Goal: Book appointment/travel/reservation

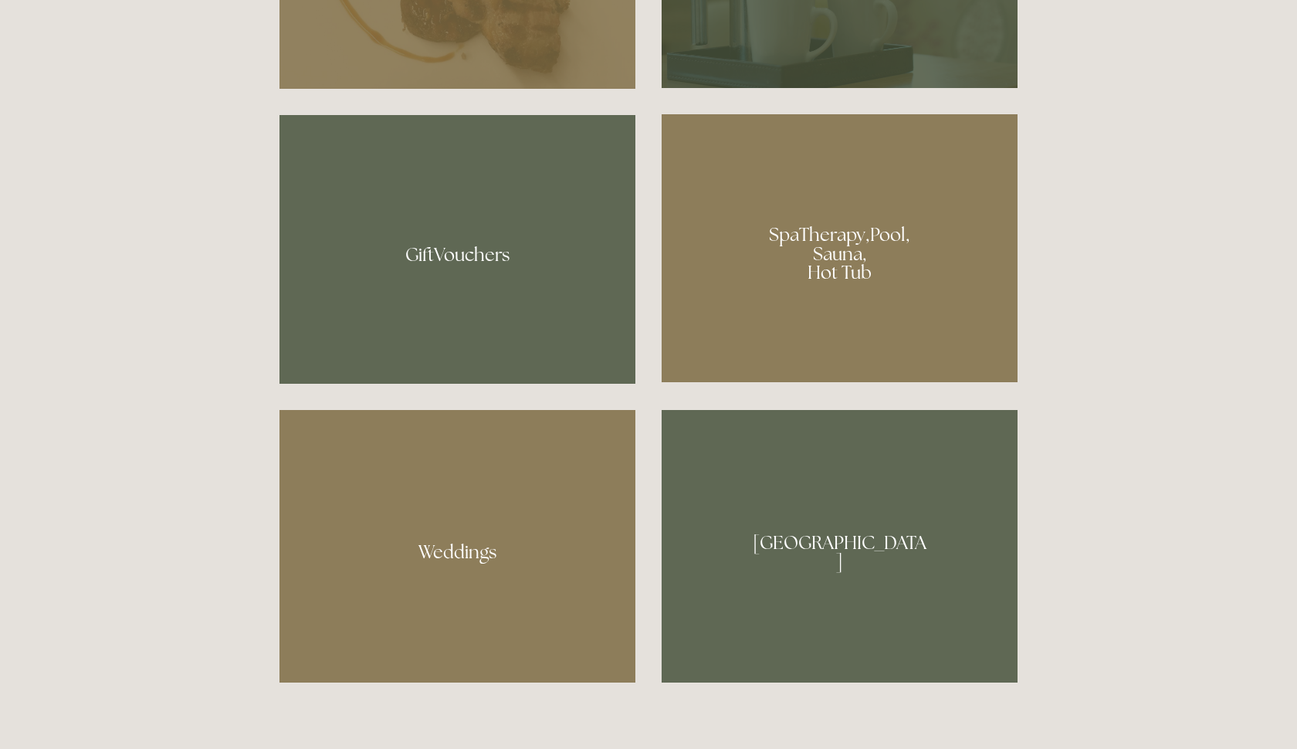
scroll to position [1280, 0]
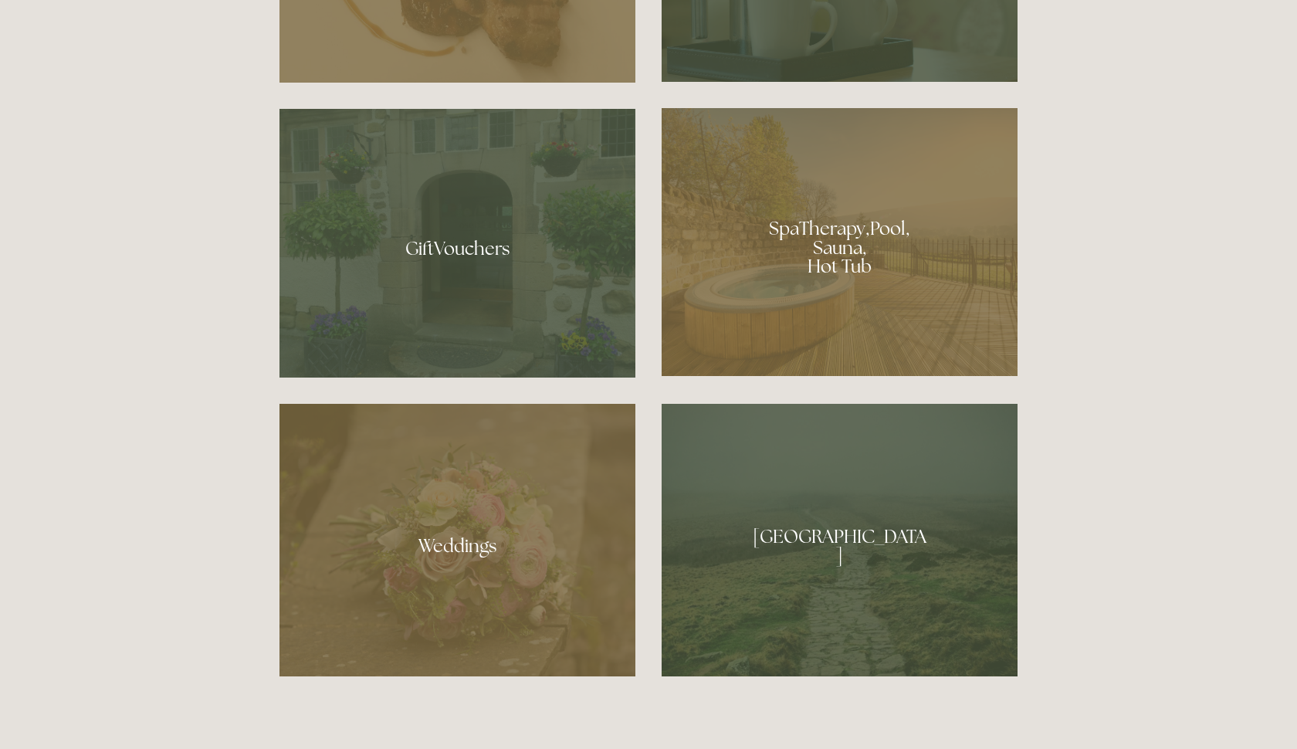
click at [820, 259] on div at bounding box center [839, 242] width 356 height 268
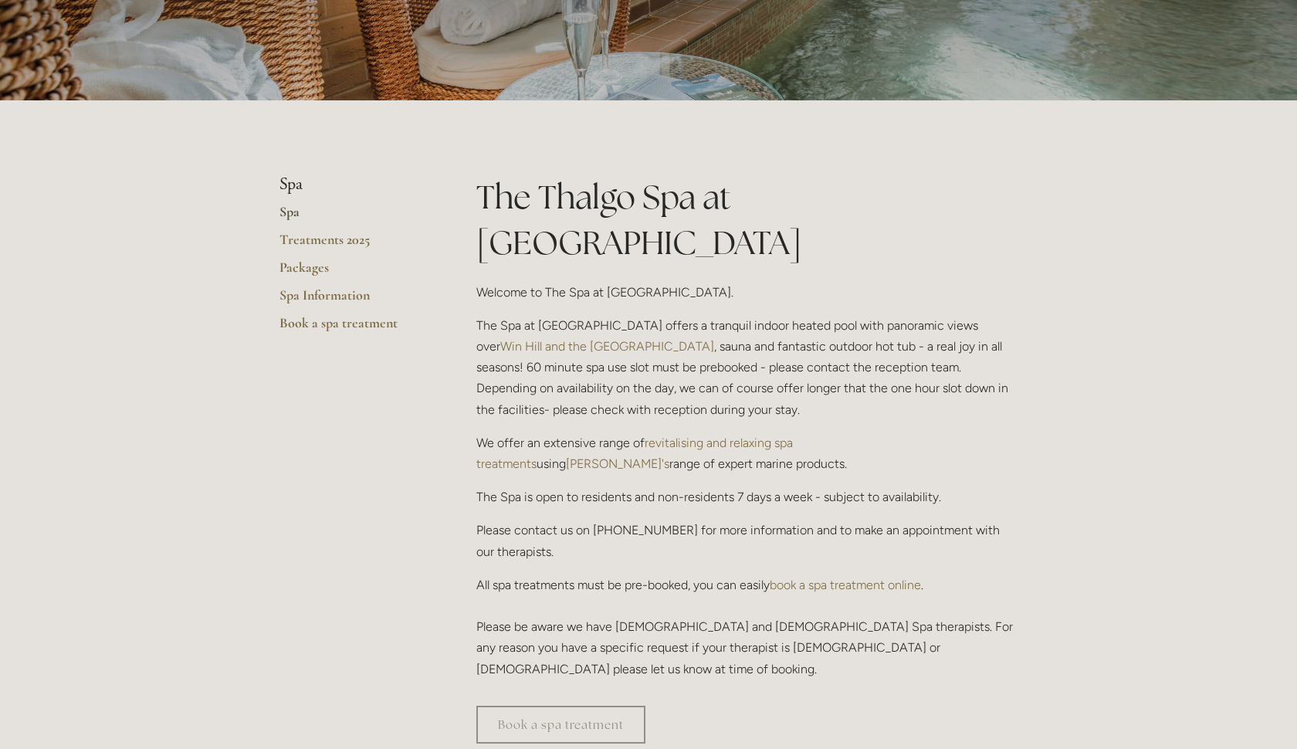
scroll to position [197, 0]
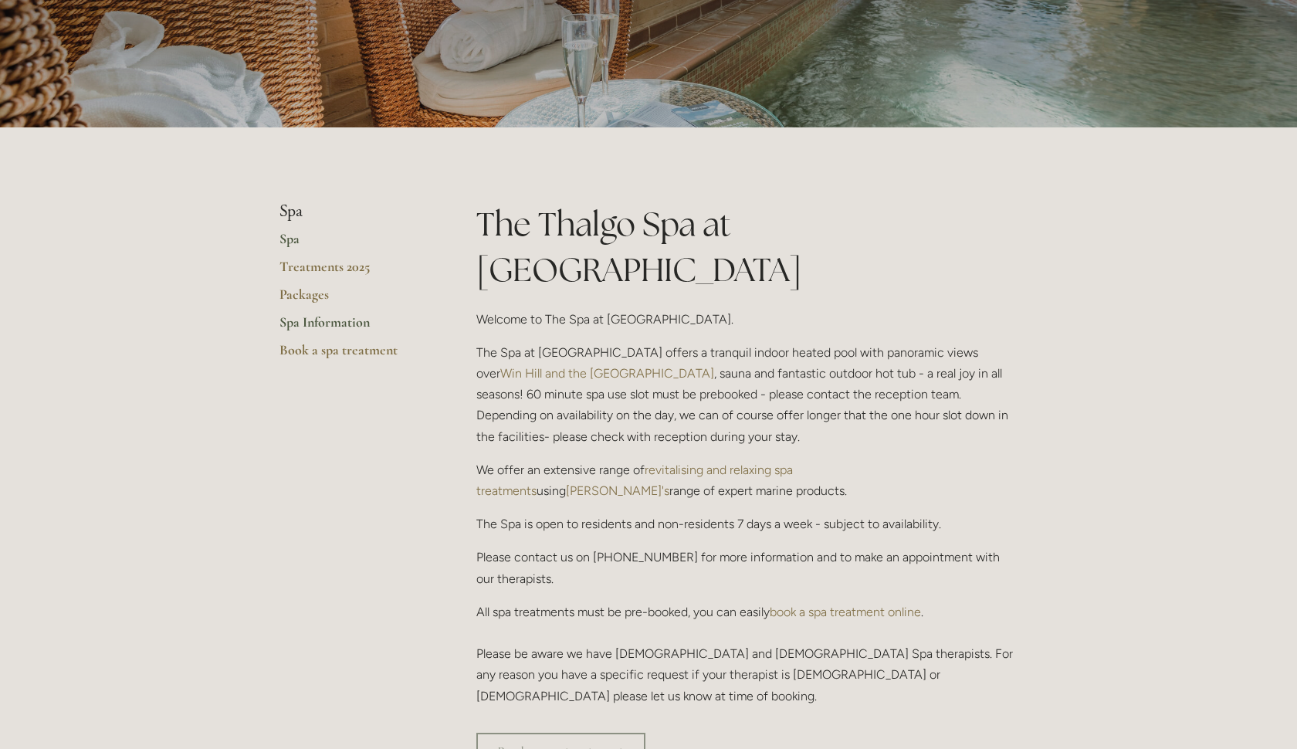
click at [326, 317] on link "Spa Information" at bounding box center [352, 327] width 147 height 28
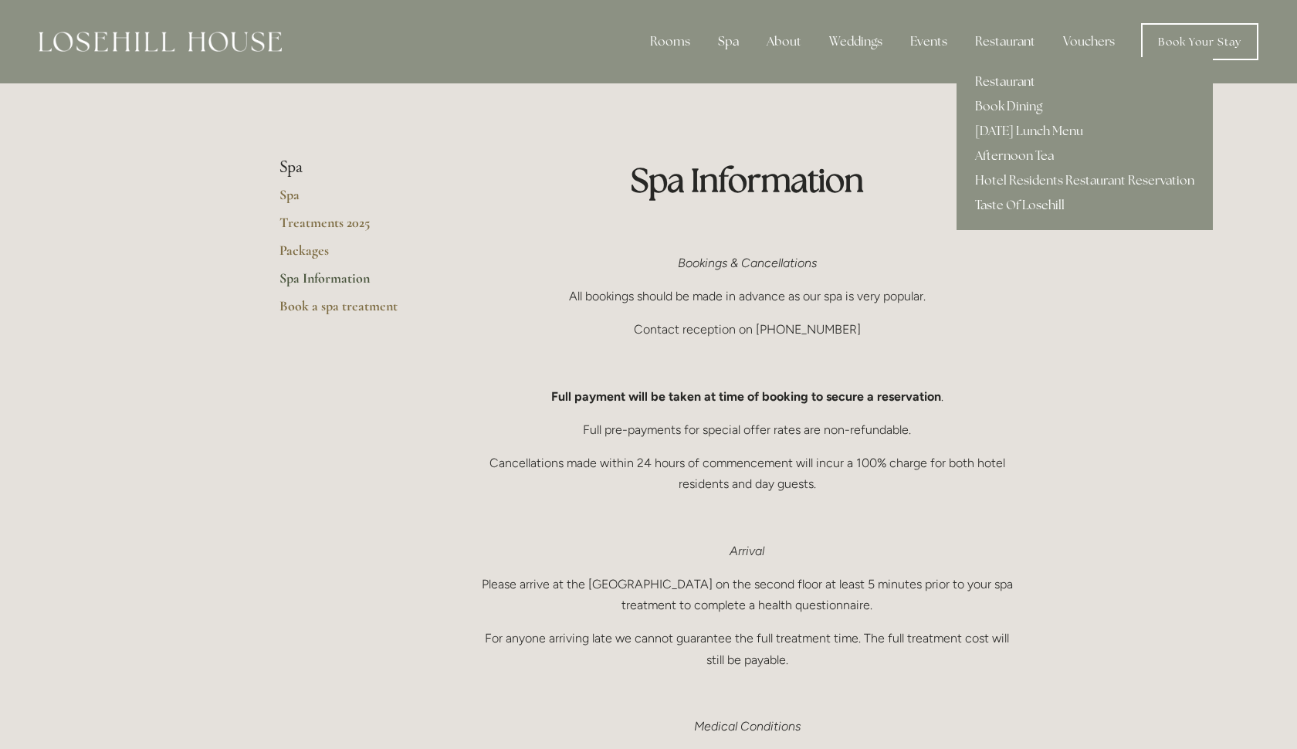
click at [989, 80] on link "Restaurant" at bounding box center [1084, 81] width 256 height 25
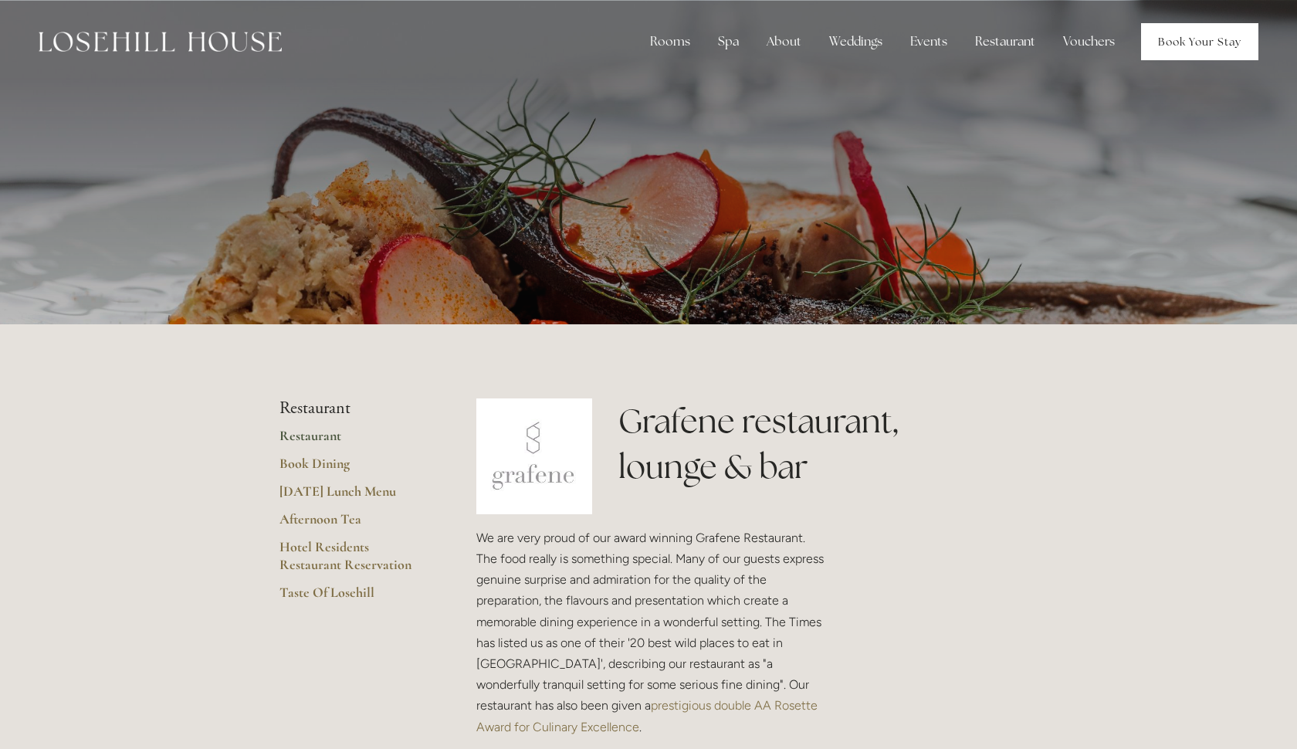
click at [1171, 45] on link "Book Your Stay" at bounding box center [1199, 41] width 117 height 37
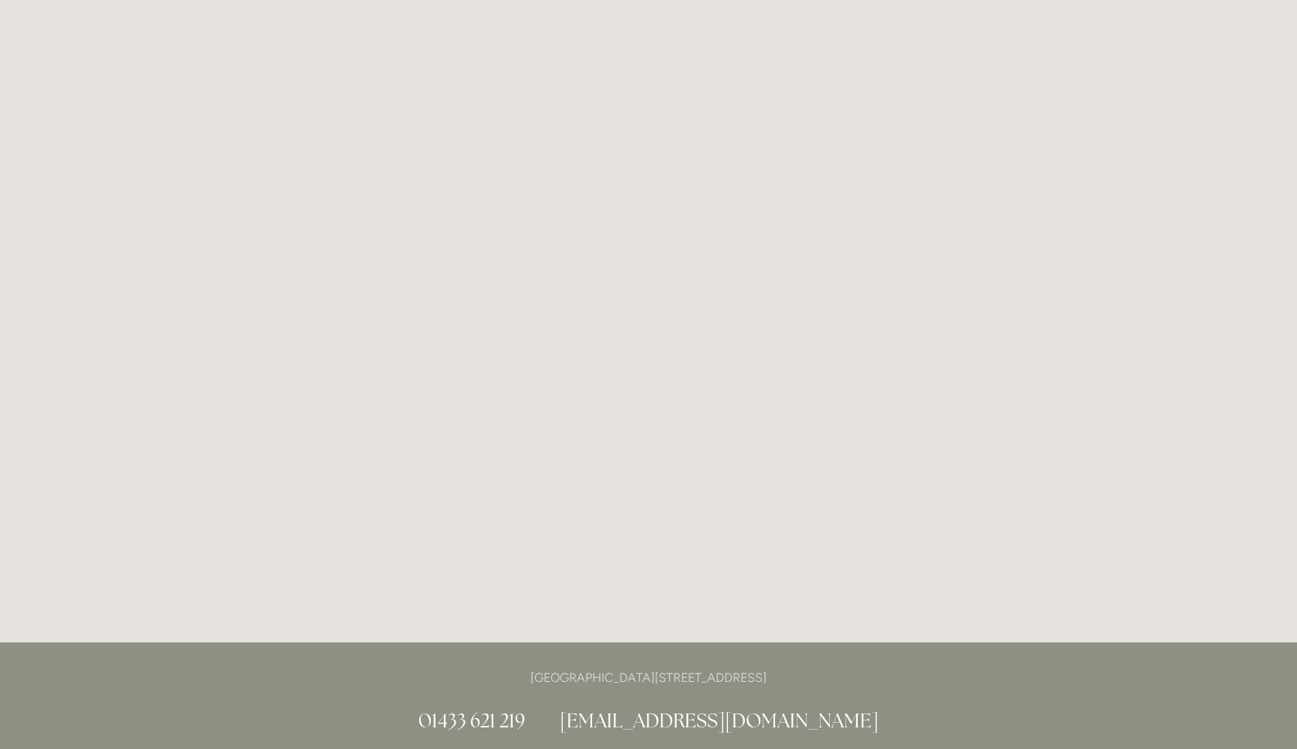
scroll to position [323, 0]
